Goal: Task Accomplishment & Management: Manage account settings

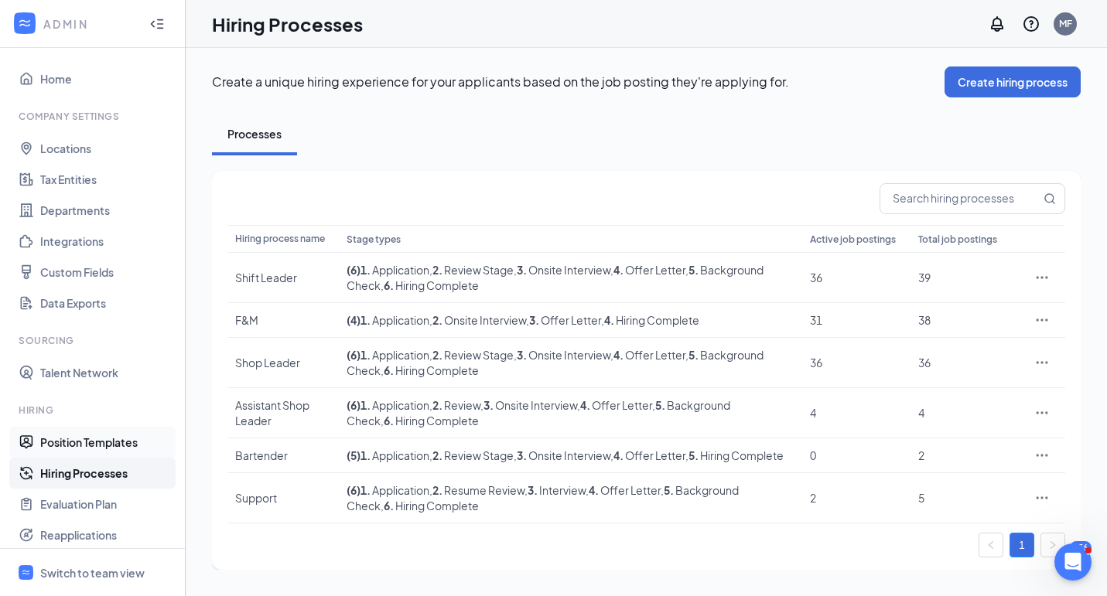
scroll to position [179, 0]
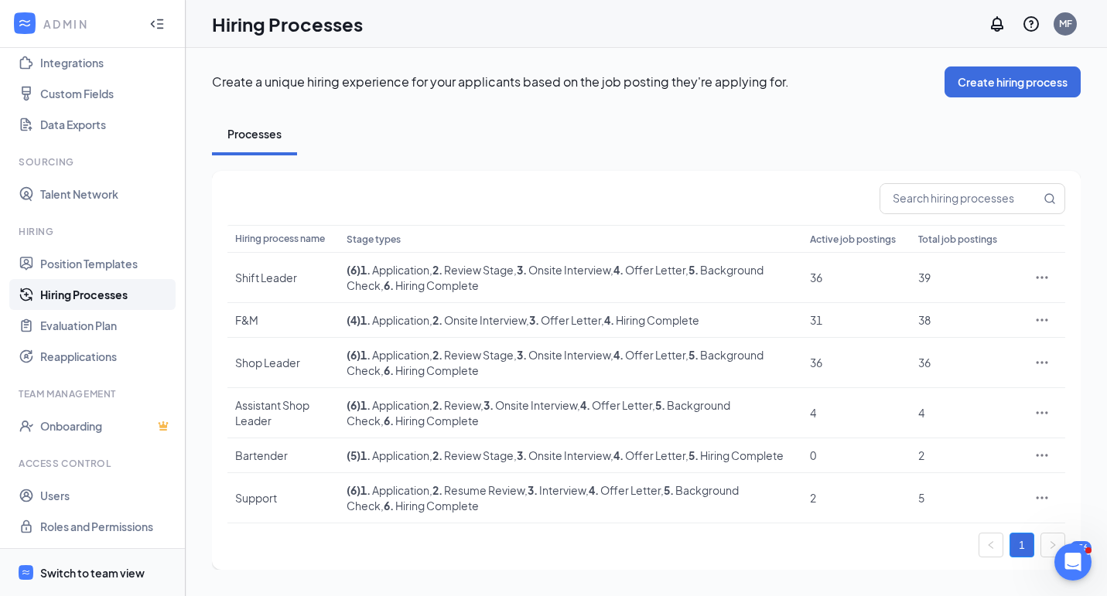
click at [104, 569] on div "Switch to team view" at bounding box center [92, 572] width 104 height 15
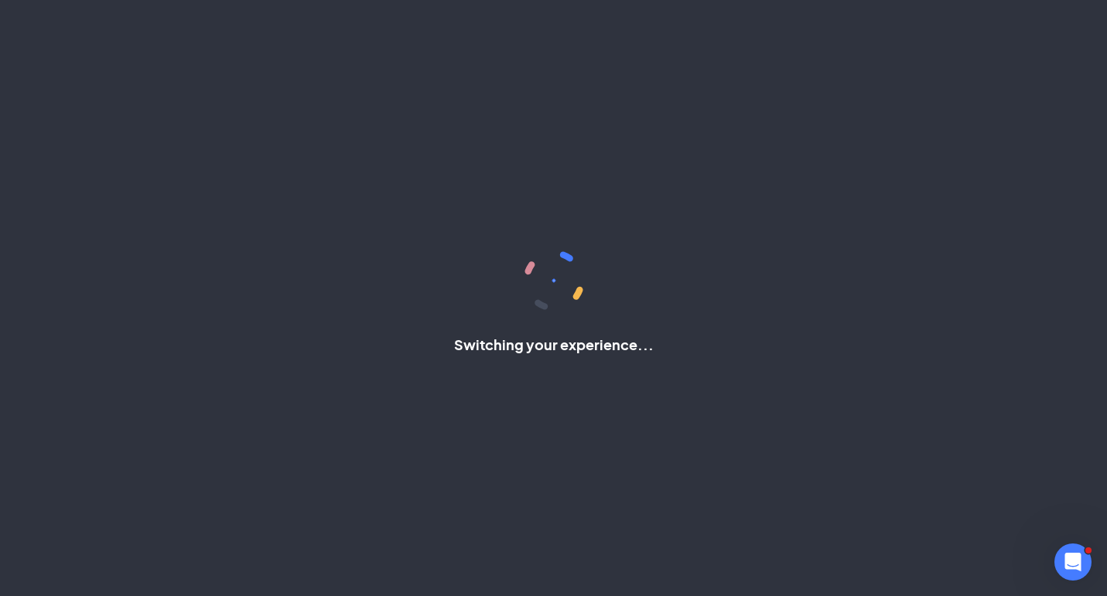
scroll to position [39, 0]
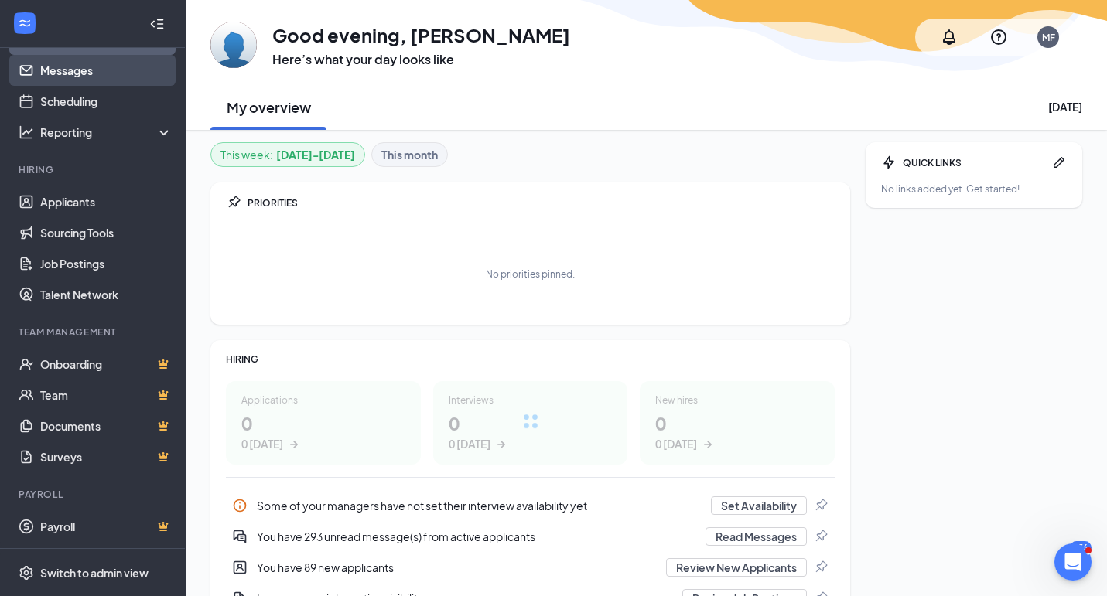
click at [53, 63] on link "Messages" at bounding box center [106, 70] width 132 height 31
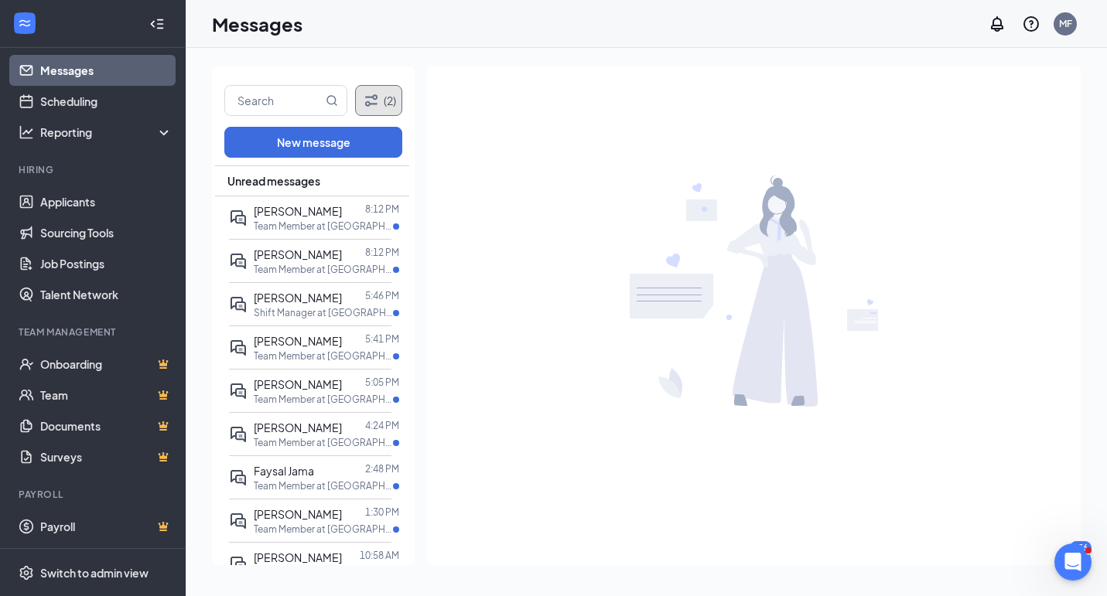
click at [383, 104] on button "(2)" at bounding box center [378, 100] width 47 height 31
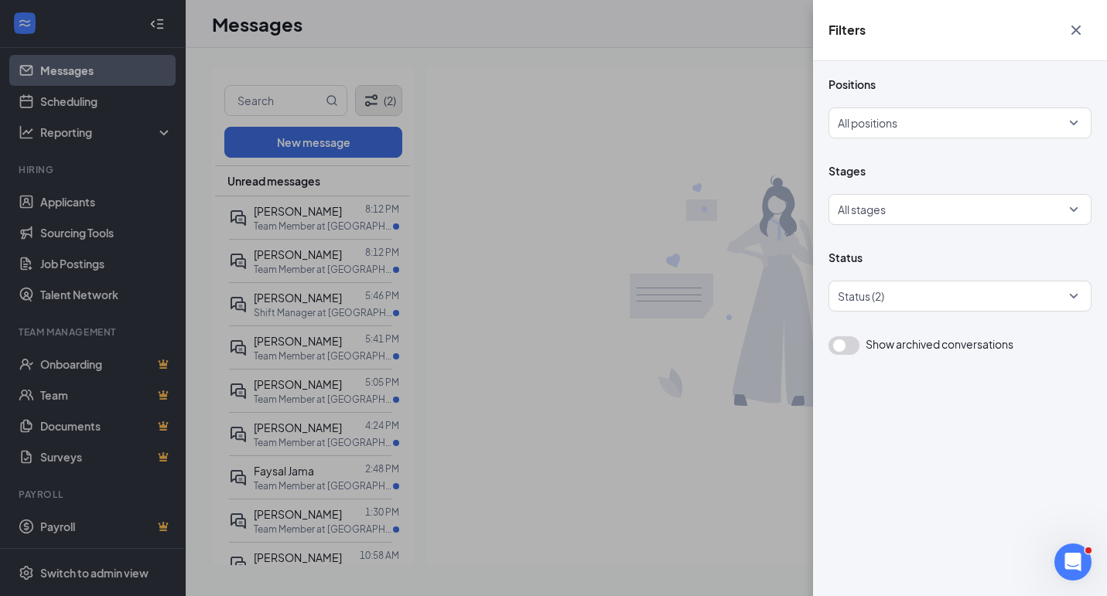
click at [383, 104] on div "Filters Positions All positions Stages All stages Status Status (2) Show archiv…" at bounding box center [553, 298] width 1107 height 596
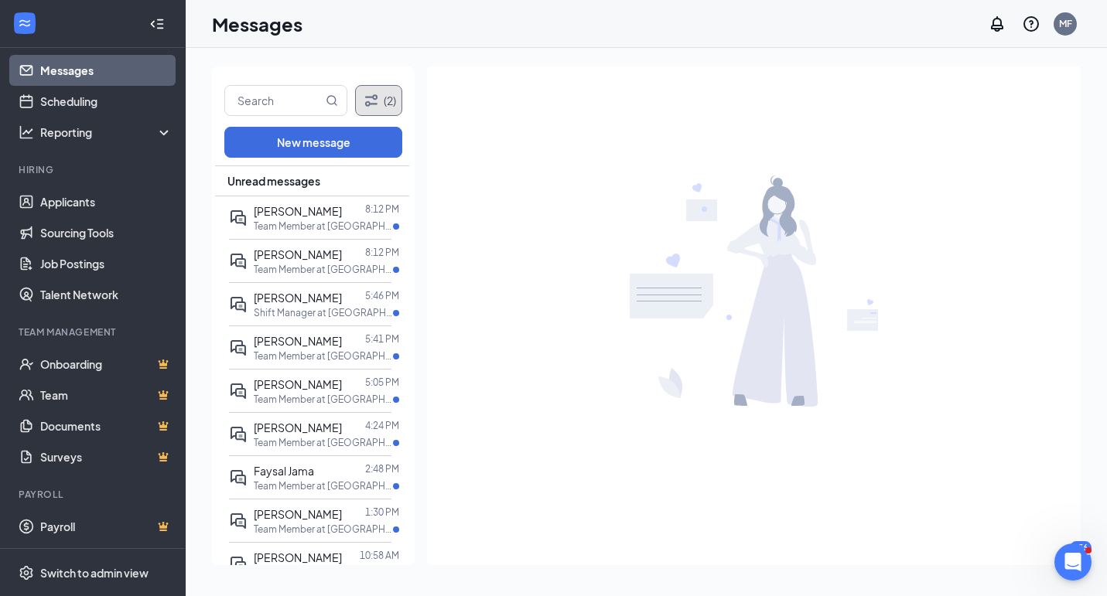
click at [383, 104] on button "(2)" at bounding box center [378, 100] width 47 height 31
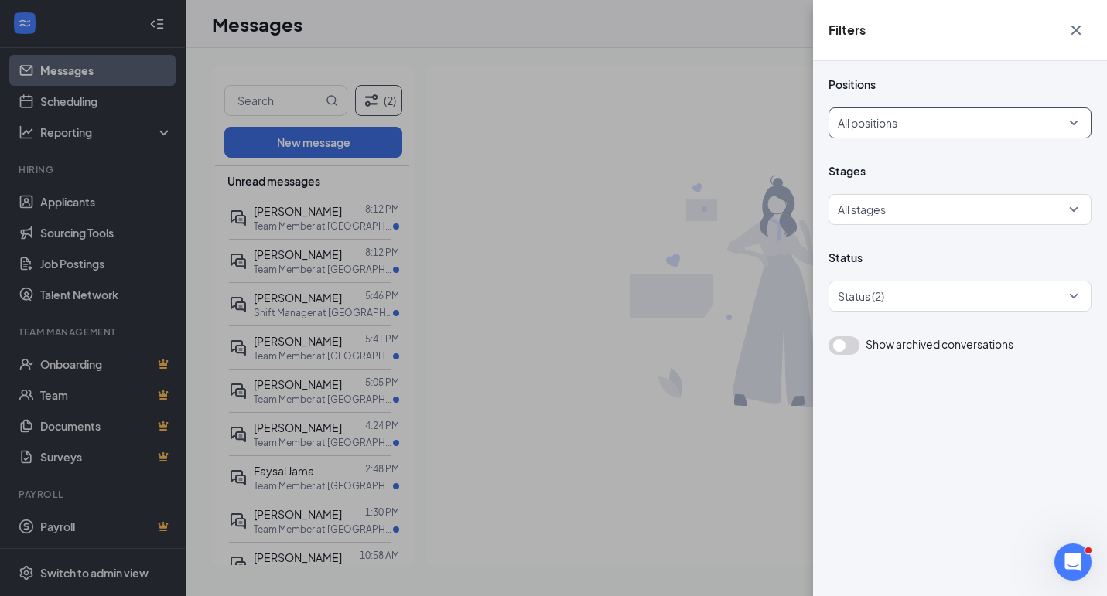
click at [964, 125] on div at bounding box center [955, 123] width 234 height 25
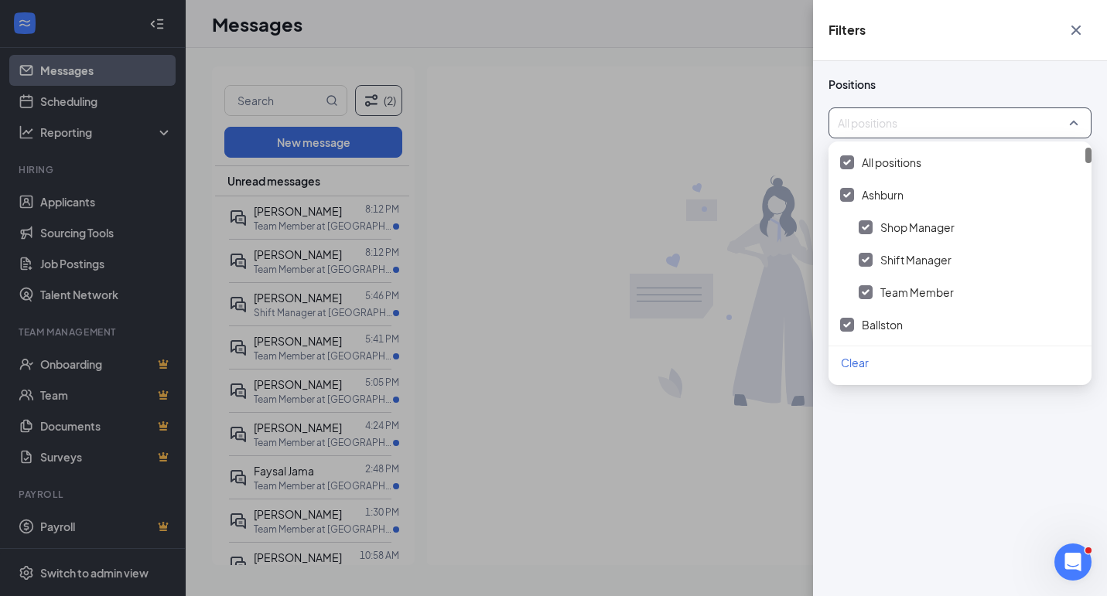
click at [861, 365] on span "Clear" at bounding box center [855, 363] width 28 height 14
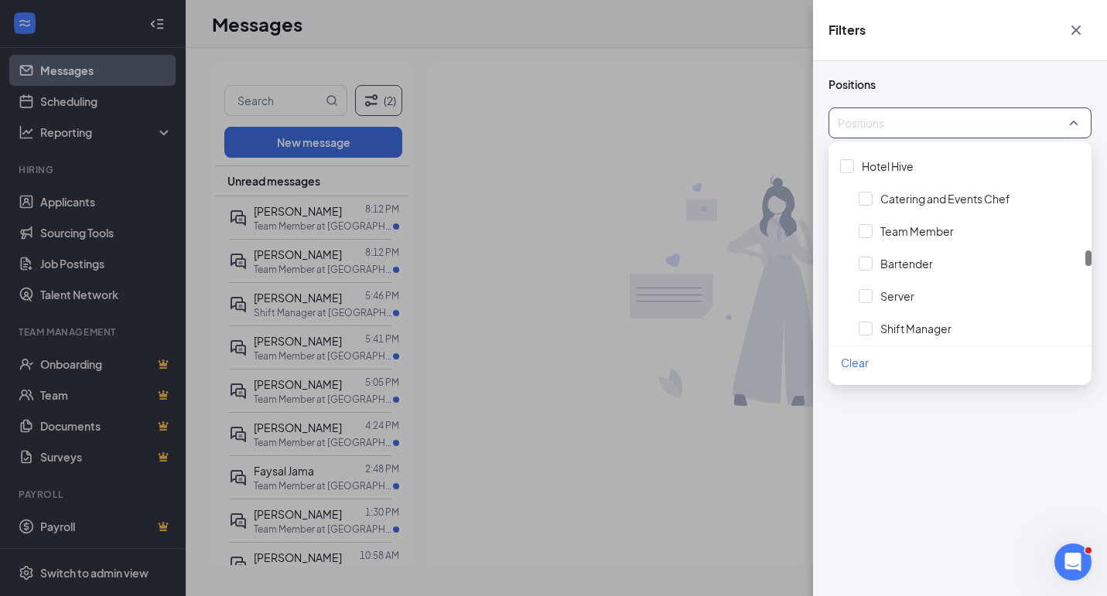
scroll to position [2584, 0]
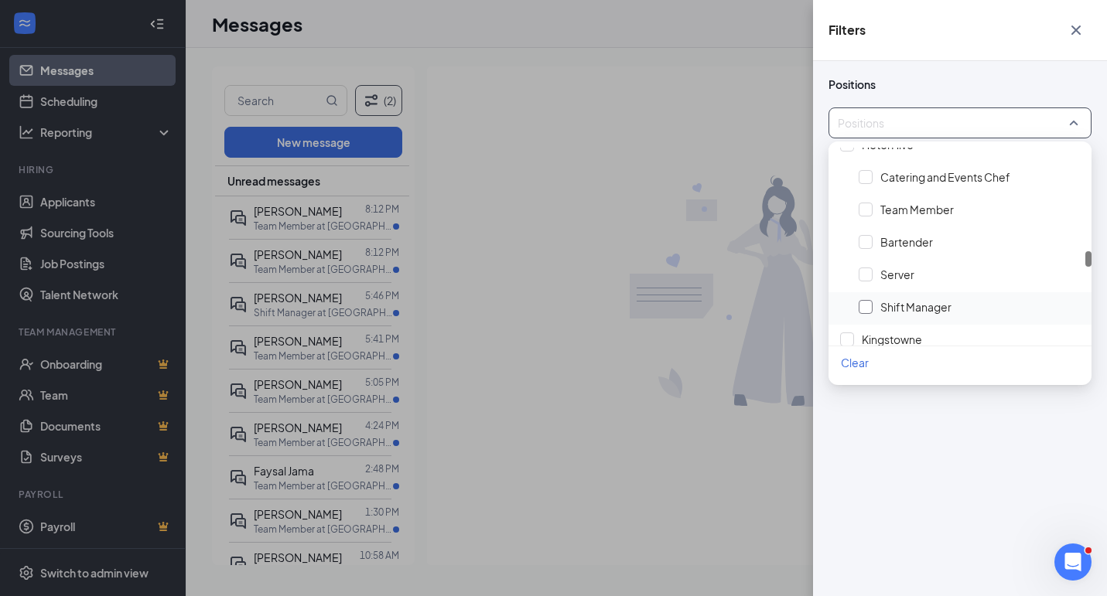
click at [861, 302] on div at bounding box center [865, 307] width 14 height 14
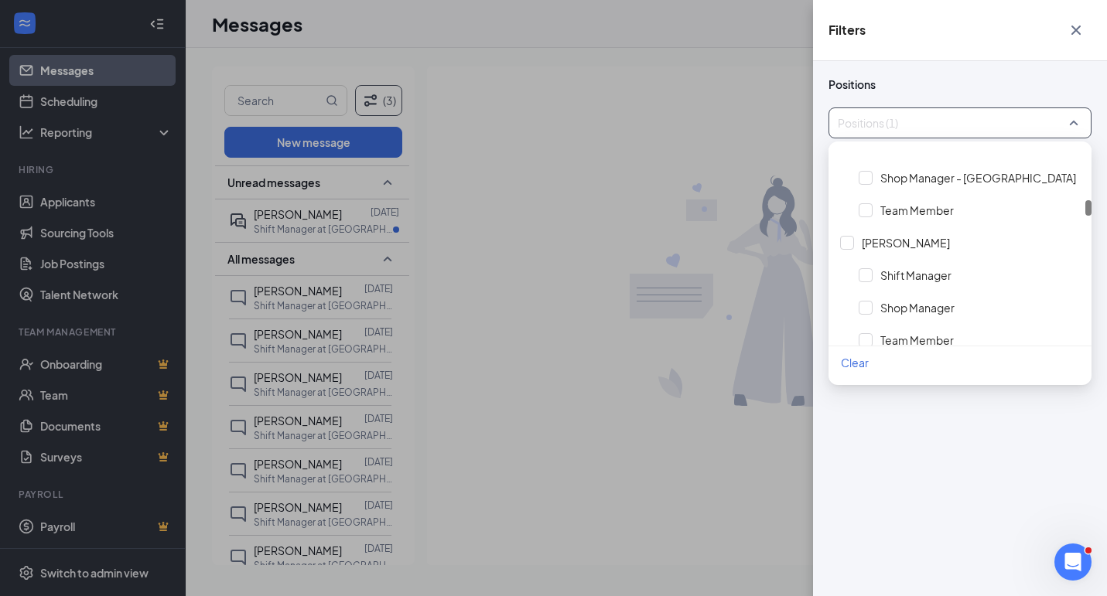
scroll to position [1030, 0]
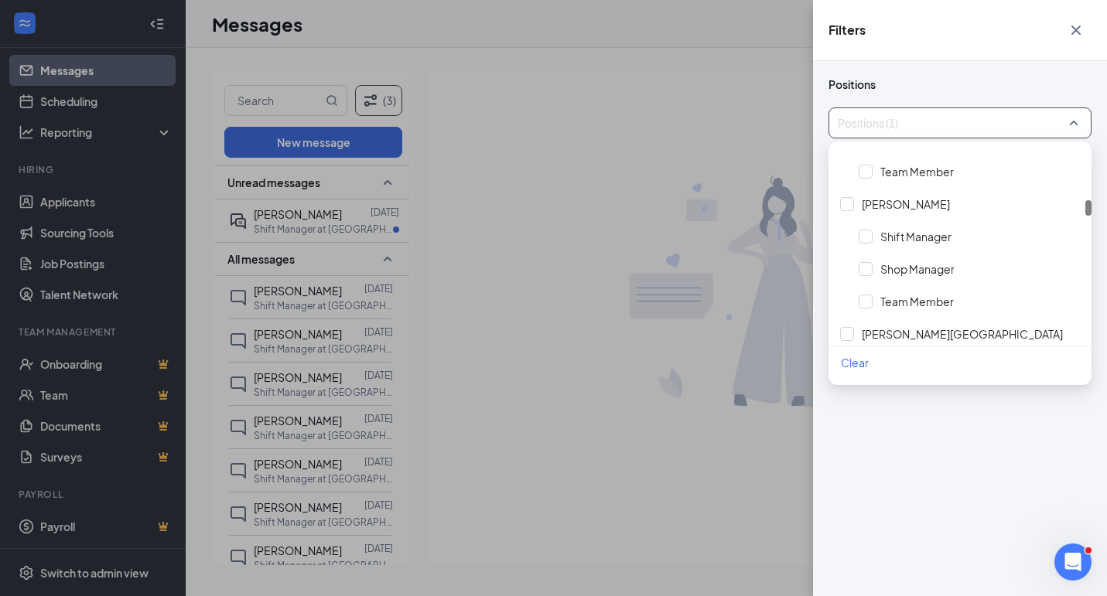
click at [1078, 35] on icon "Cross" at bounding box center [1075, 30] width 19 height 19
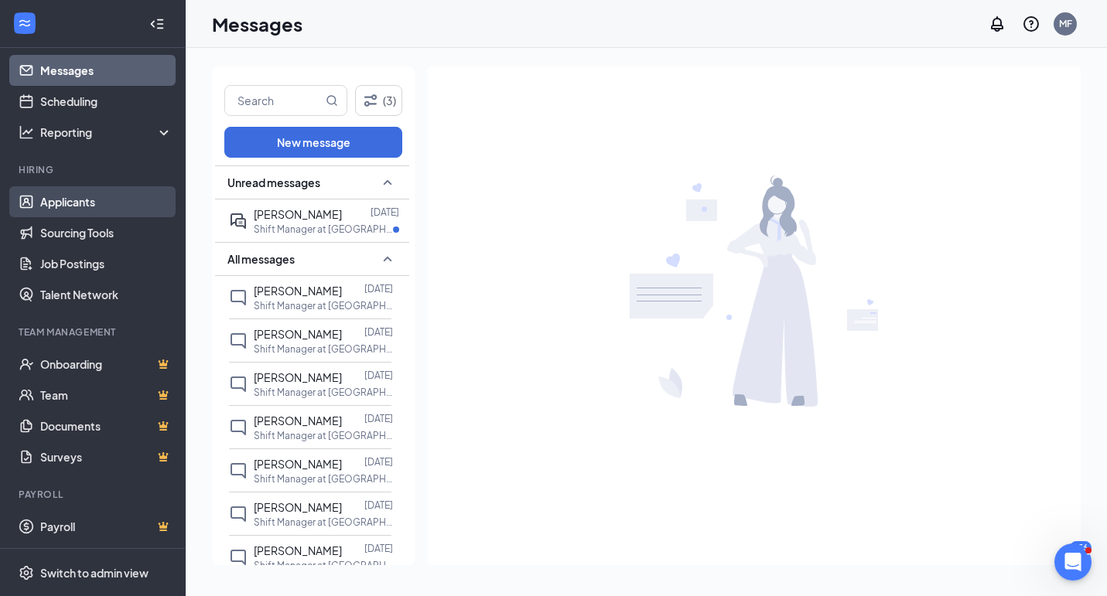
click at [82, 206] on link "Applicants" at bounding box center [106, 201] width 132 height 31
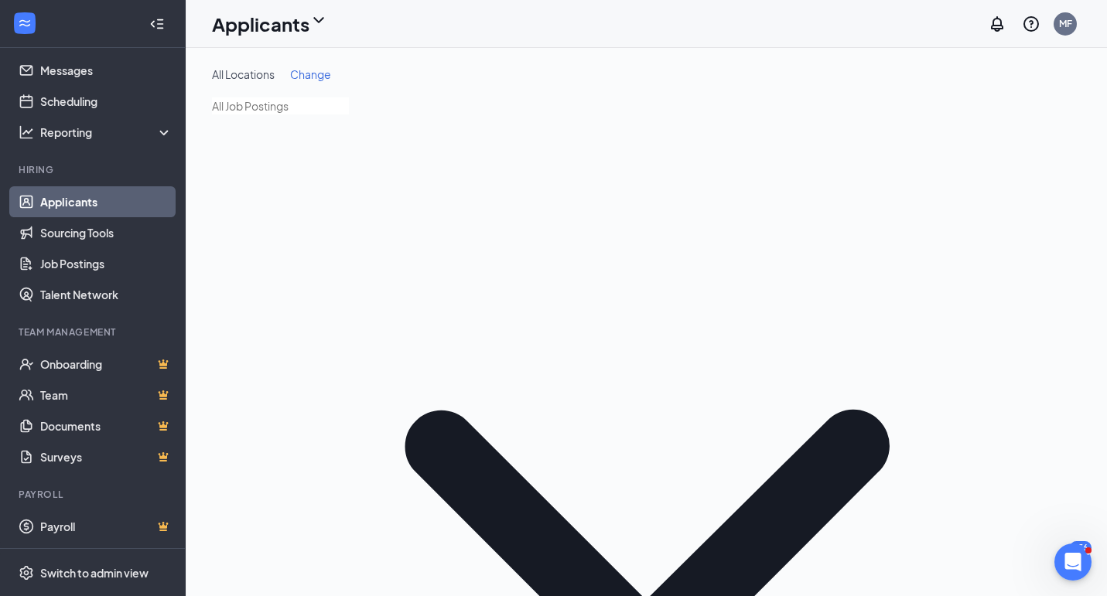
click at [349, 111] on input "text" at bounding box center [280, 105] width 137 height 17
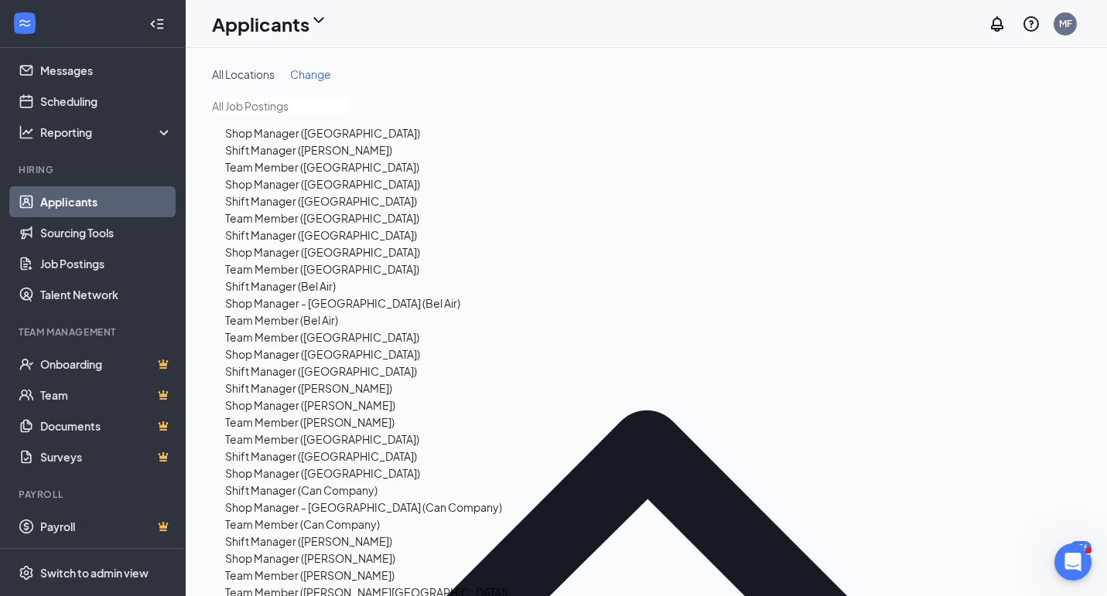
scroll to position [2097, 0]
type input "Bartender ([GEOGRAPHIC_DATA])"
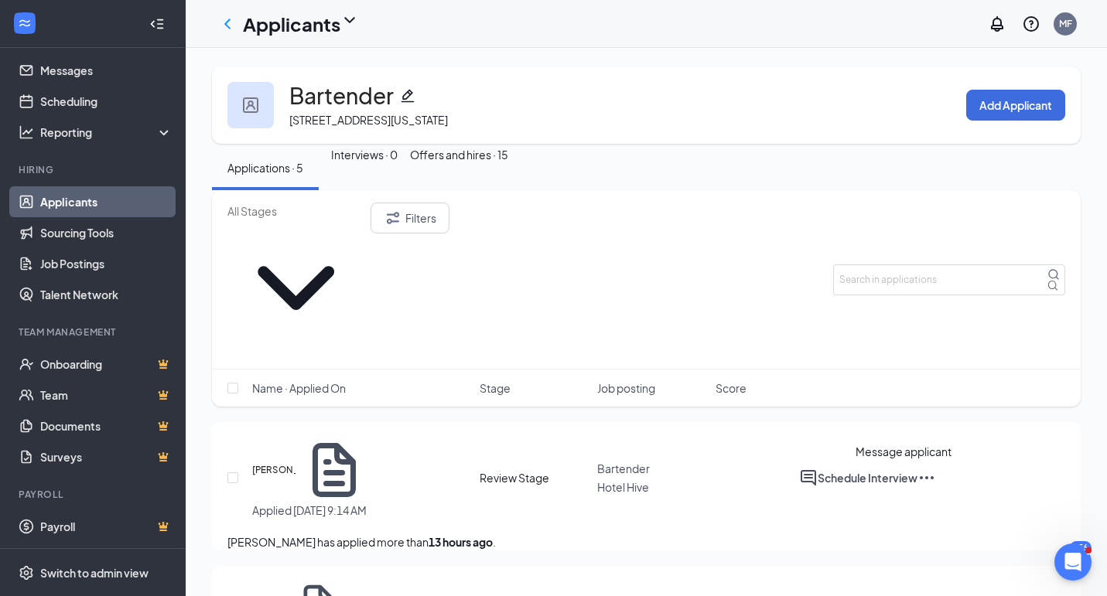
click at [827, 595] on icon "PrimaryDot" at bounding box center [817, 605] width 19 height 19
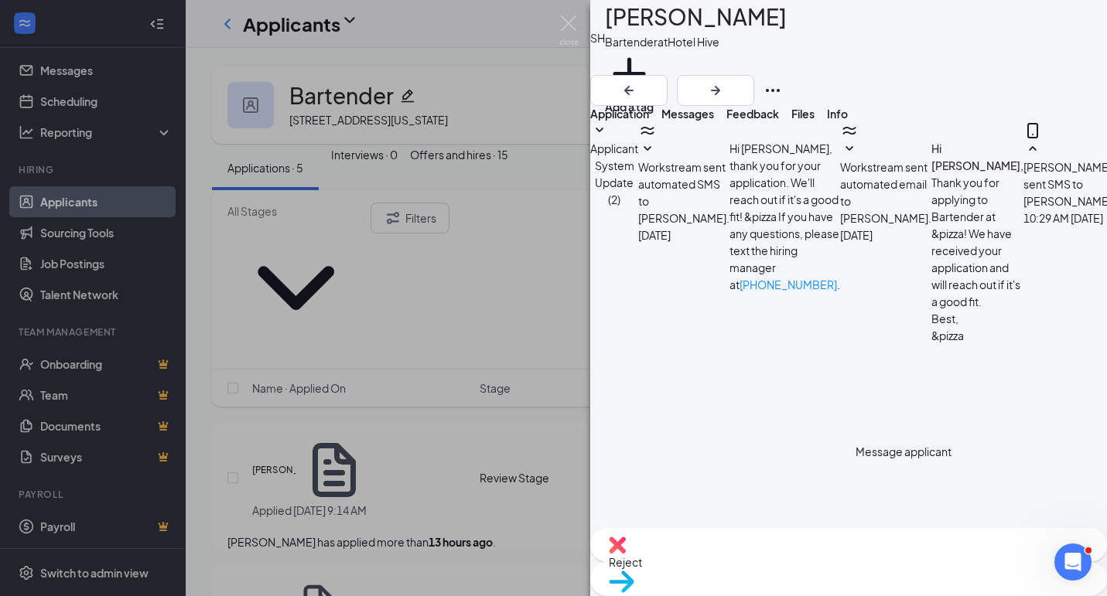
scroll to position [503, 0]
click at [568, 23] on img at bounding box center [568, 30] width 19 height 30
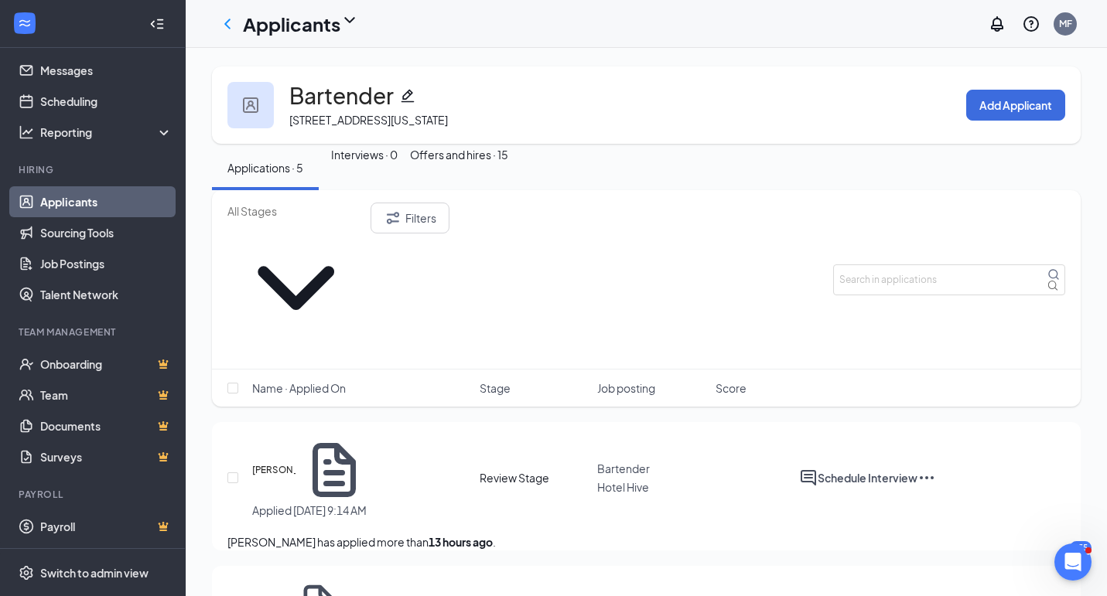
click at [936, 469] on icon "Ellipses" at bounding box center [926, 478] width 19 height 19
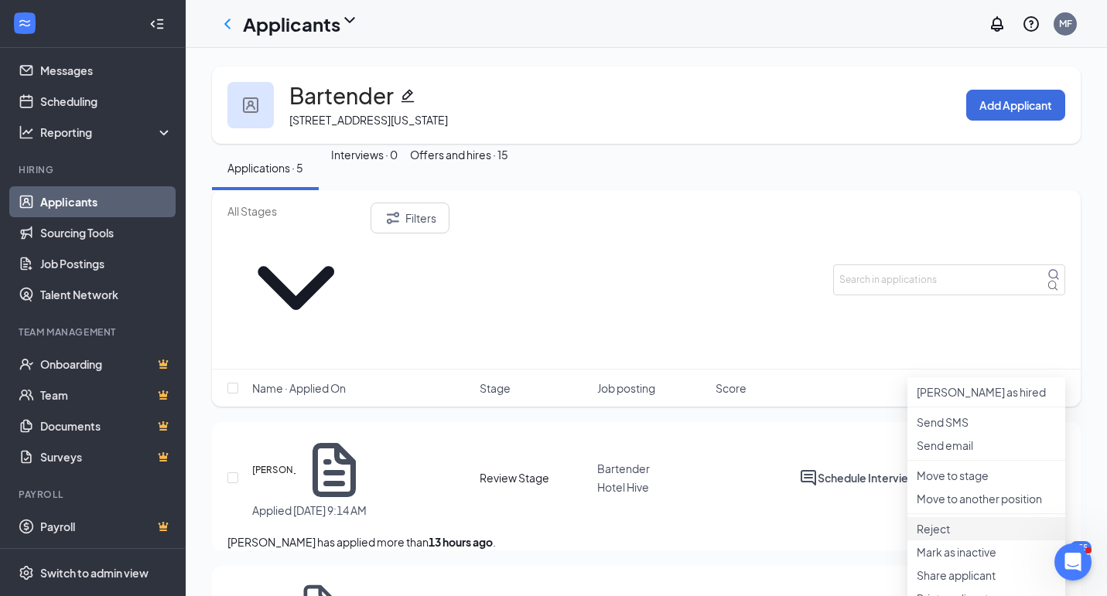
click at [952, 537] on p "Reject" at bounding box center [985, 528] width 139 height 15
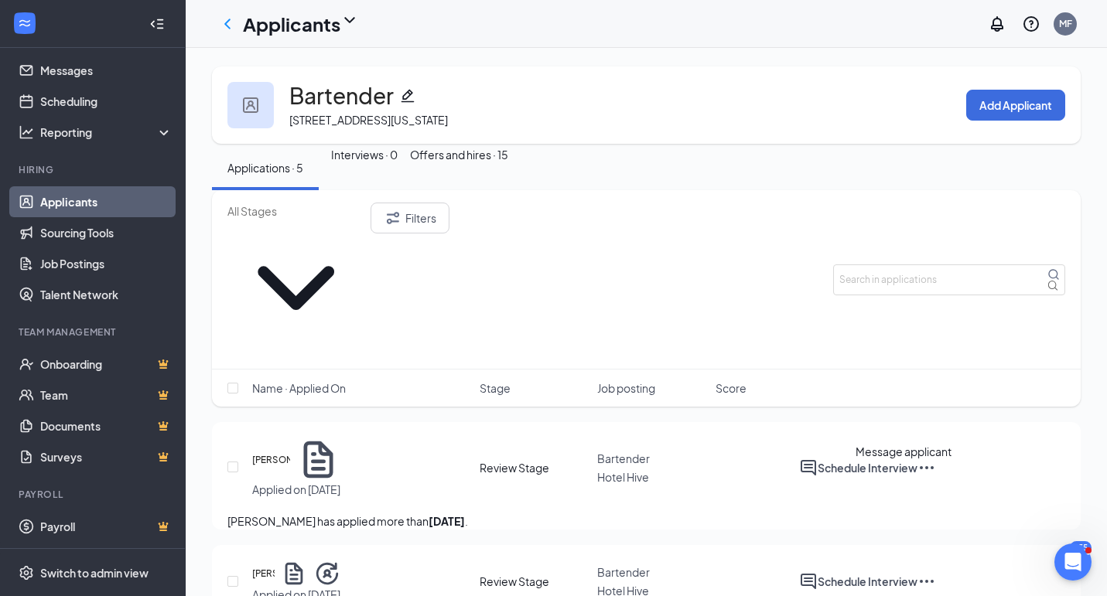
click at [816, 574] on icon "ActiveChat" at bounding box center [807, 581] width 15 height 15
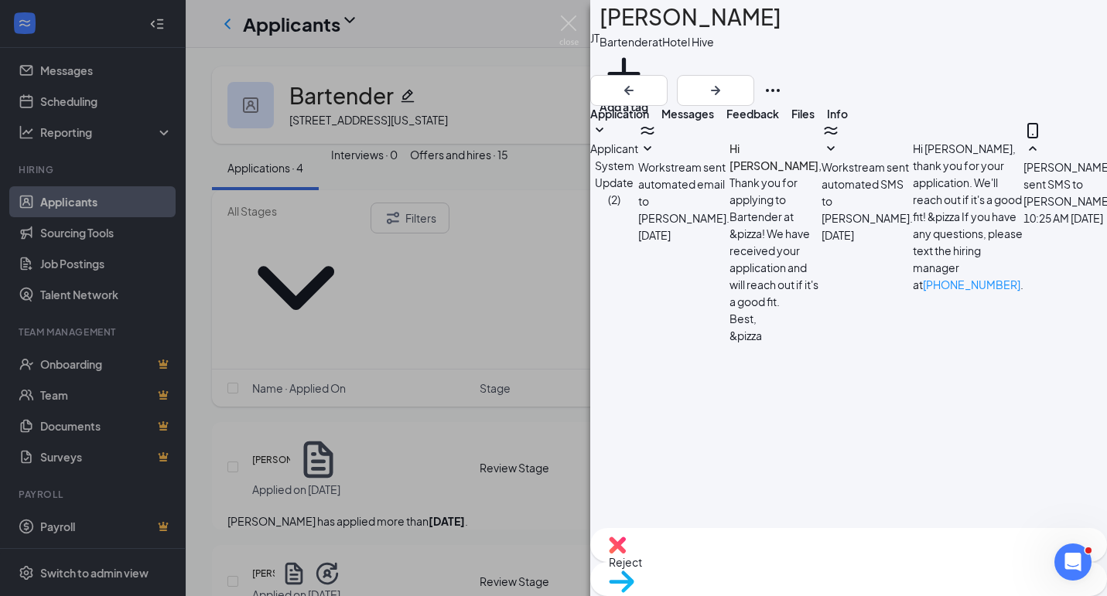
scroll to position [486, 0]
click at [566, 20] on img at bounding box center [568, 30] width 19 height 30
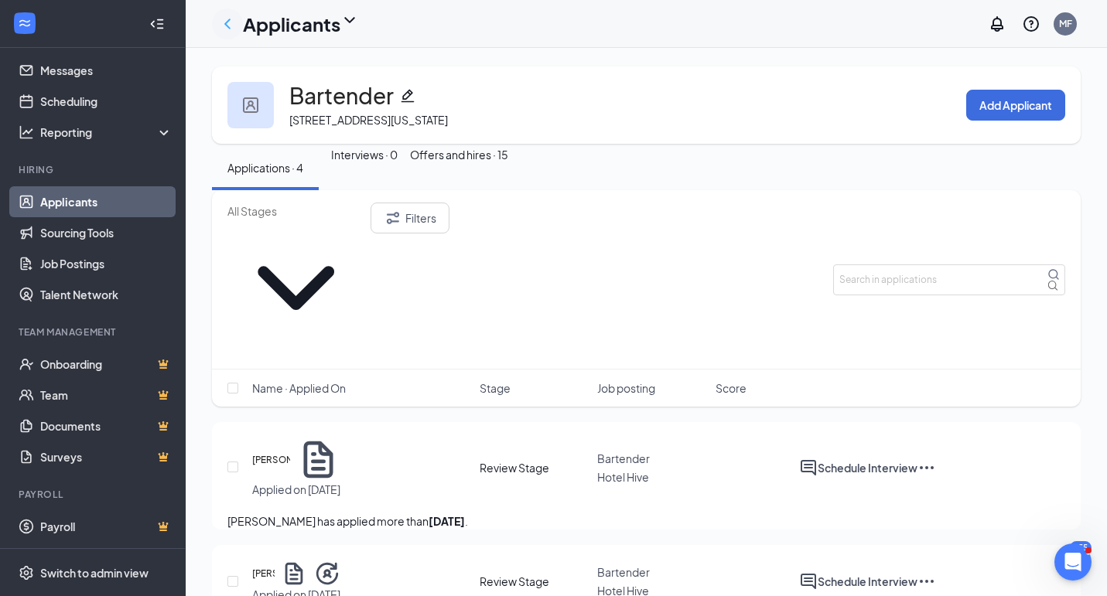
click at [226, 18] on icon "ChevronLeft" at bounding box center [227, 24] width 19 height 19
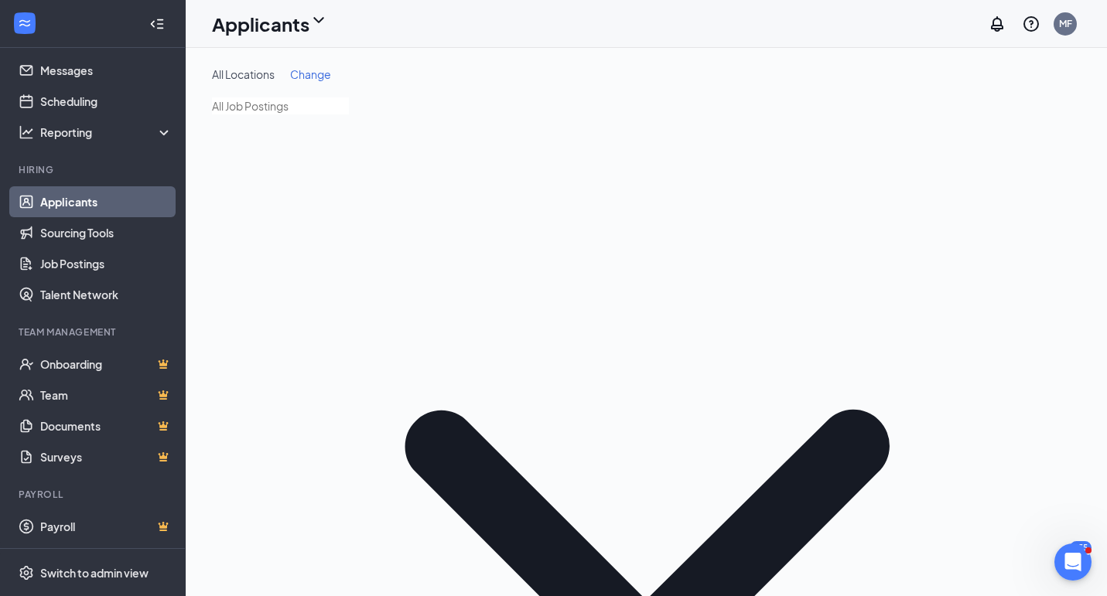
click at [290, 110] on input "text" at bounding box center [280, 105] width 137 height 17
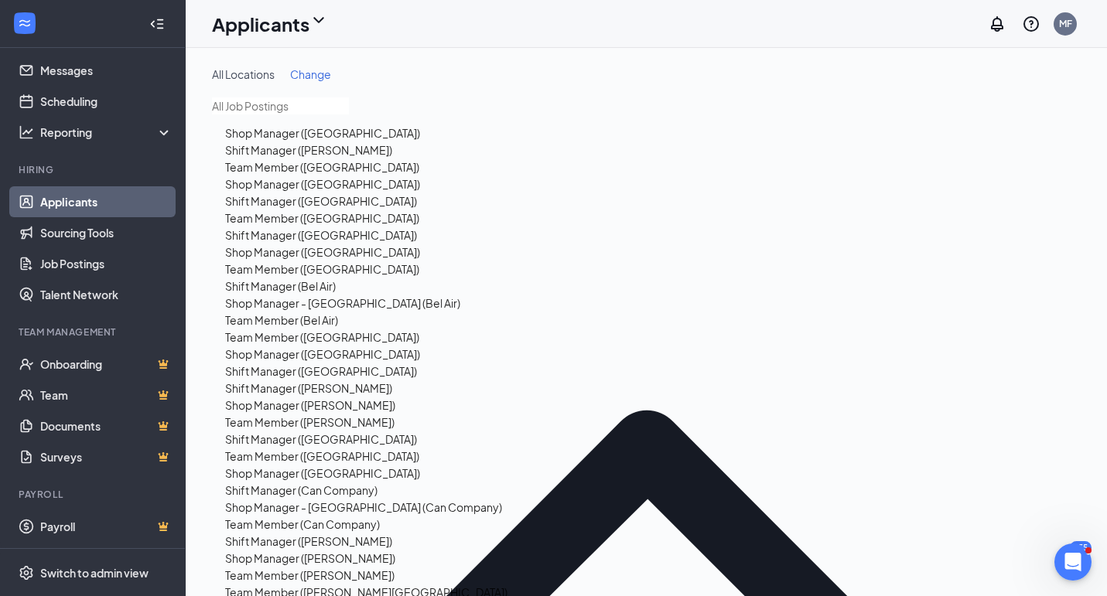
scroll to position [2132, 0]
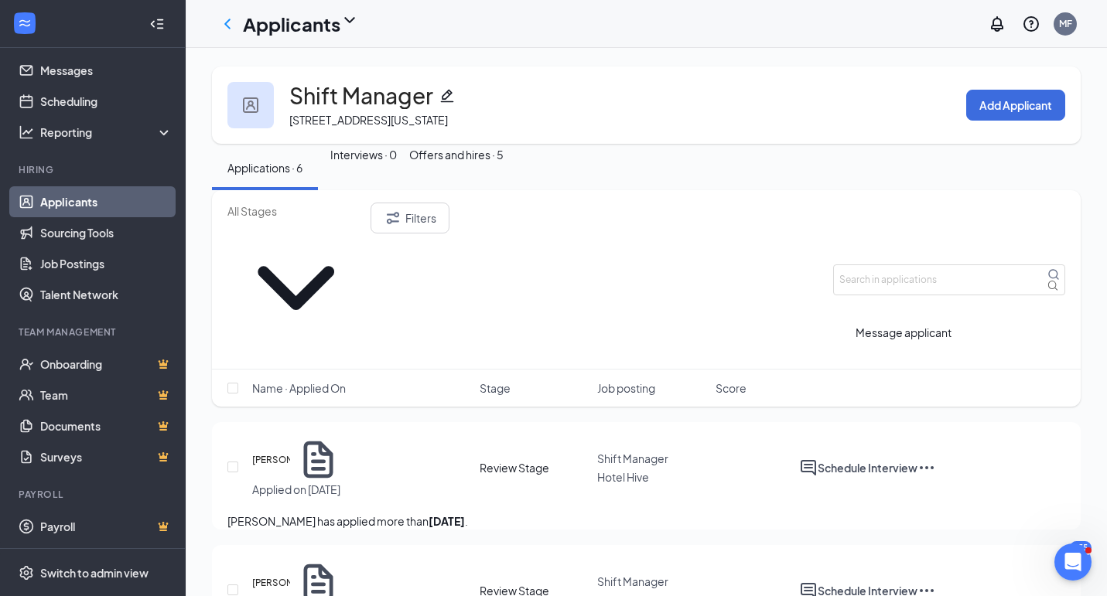
click at [817, 459] on icon "ActiveChat" at bounding box center [808, 468] width 19 height 19
